Goal: Check status

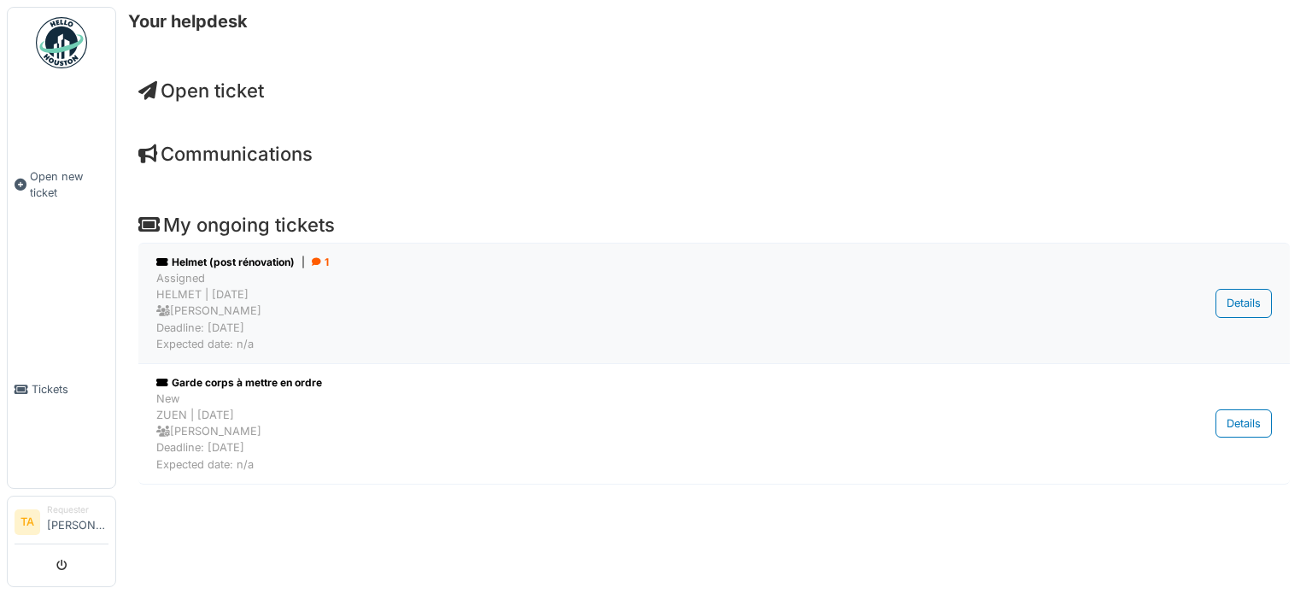
click at [284, 304] on div "Assigned HELMET | [DATE] [PERSON_NAME] Deadline: [DATE] Expected date: n/a" at bounding box center [625, 311] width 938 height 82
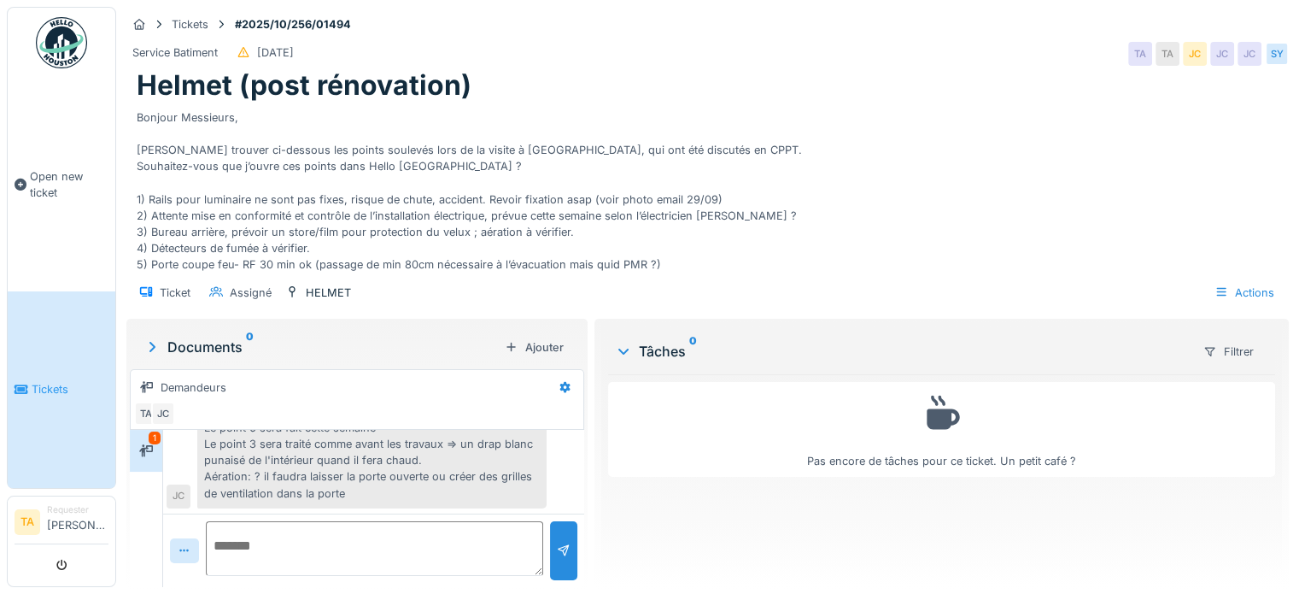
scroll to position [13, 0]
click at [462, 443] on div "Bonjour Talal, Les points 1-2-4-7 sont terminés Le point 6 sera fait cette sema…" at bounding box center [371, 443] width 349 height 128
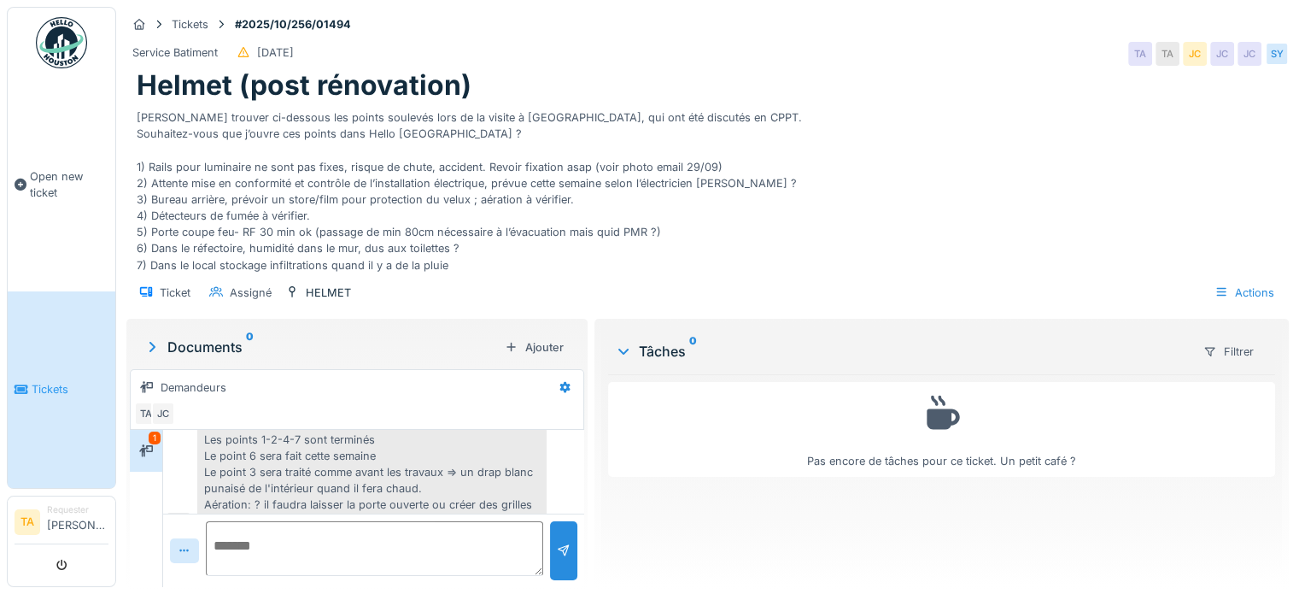
scroll to position [134, 0]
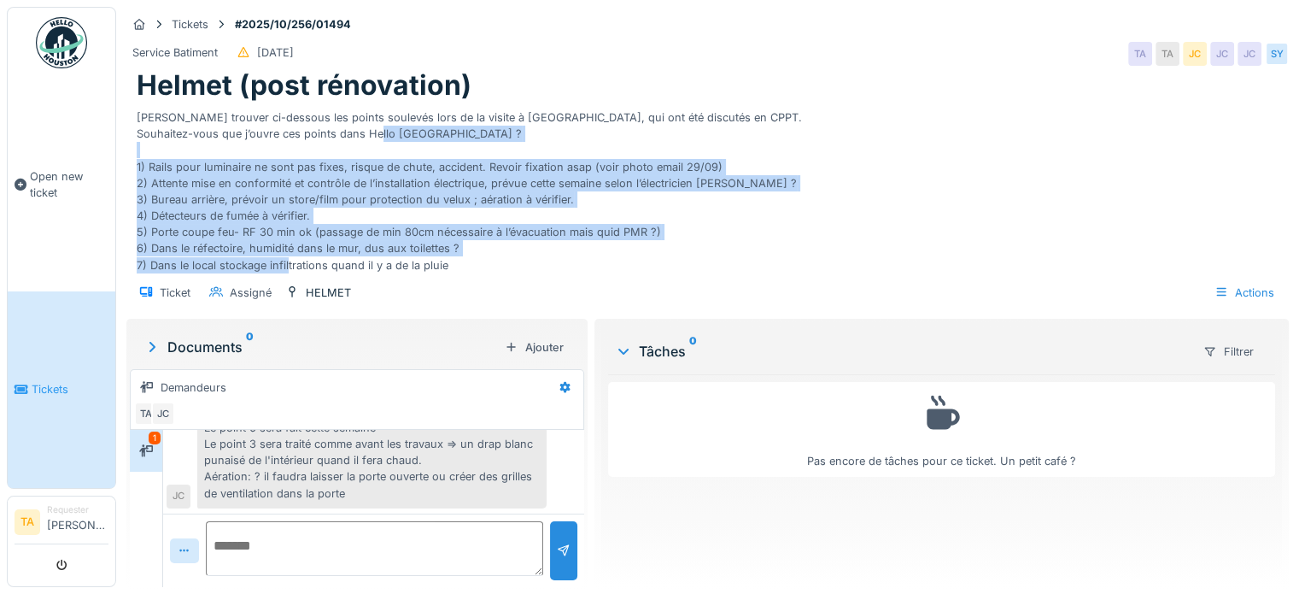
drag, startPoint x: 477, startPoint y: 202, endPoint x: 142, endPoint y: 110, distance: 347.3
click at [142, 110] on div "Bonjour Messieurs, Veuillez trouver ci-dessous les points soulevés lors de la v…" at bounding box center [708, 187] width 1142 height 171
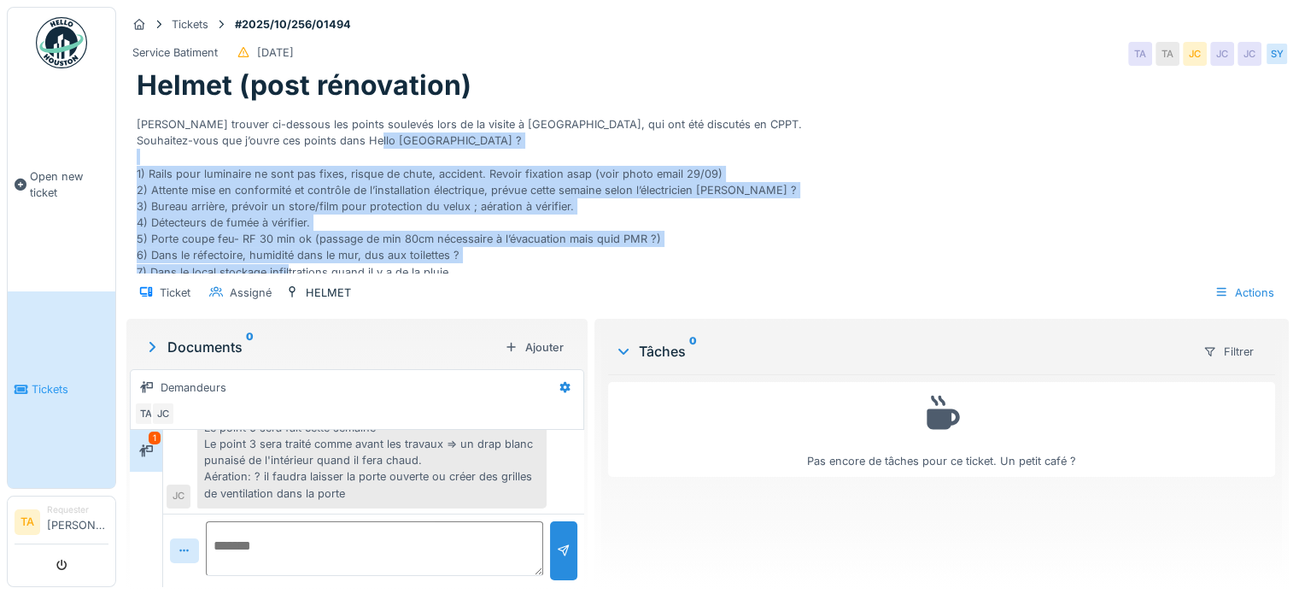
scroll to position [0, 0]
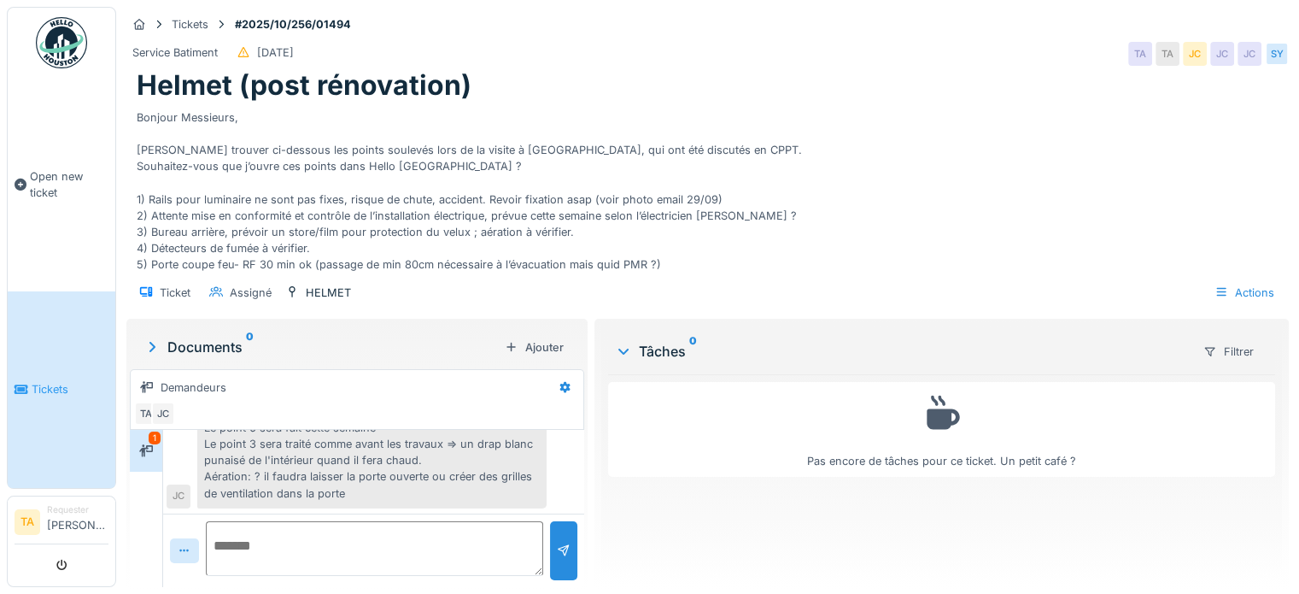
click at [307, 126] on div "Bonjour Messieurs, Veuillez trouver ci-dessous les points soulevés lors de la v…" at bounding box center [708, 187] width 1142 height 171
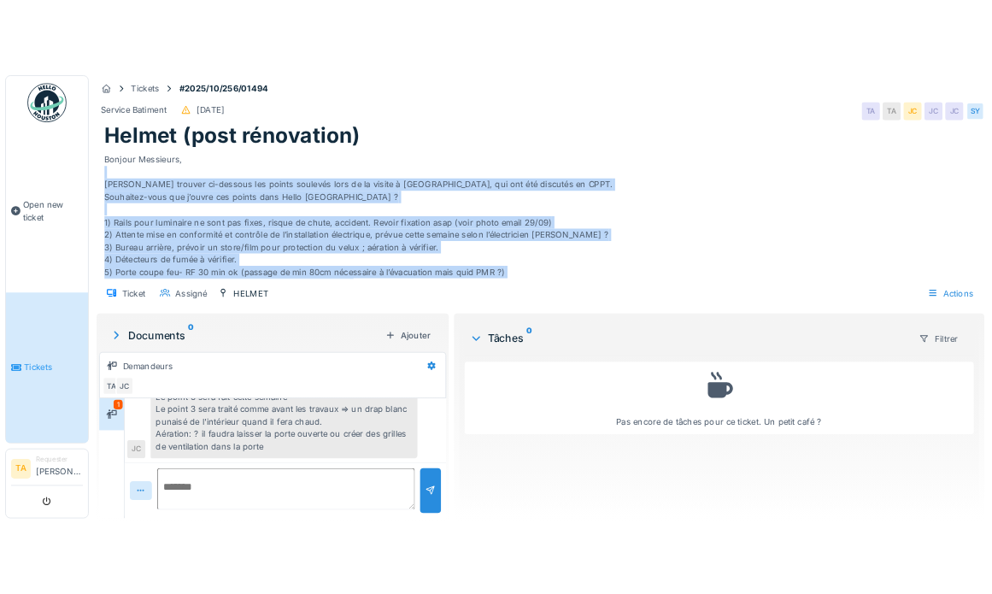
scroll to position [82, 0]
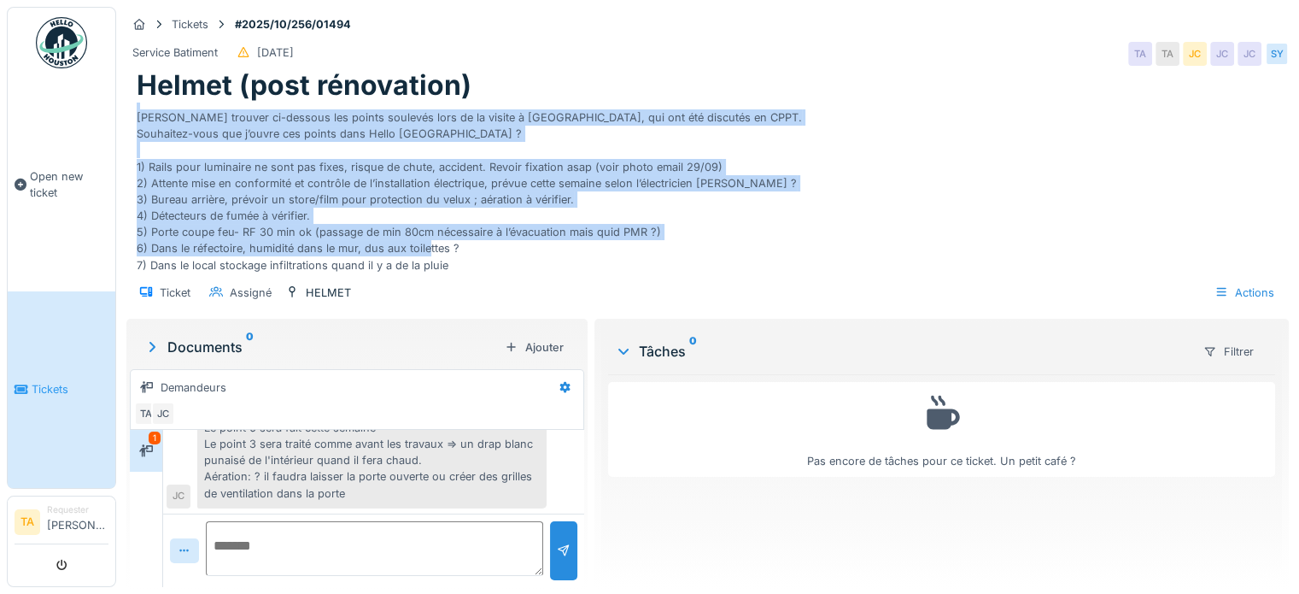
drag, startPoint x: 140, startPoint y: 139, endPoint x: 268, endPoint y: 218, distance: 150.3
click at [268, 218] on div "Bonjour Messieurs, Veuillez trouver ci-dessous les points soulevés lors de la v…" at bounding box center [708, 187] width 1142 height 171
